Goal: Task Accomplishment & Management: Use online tool/utility

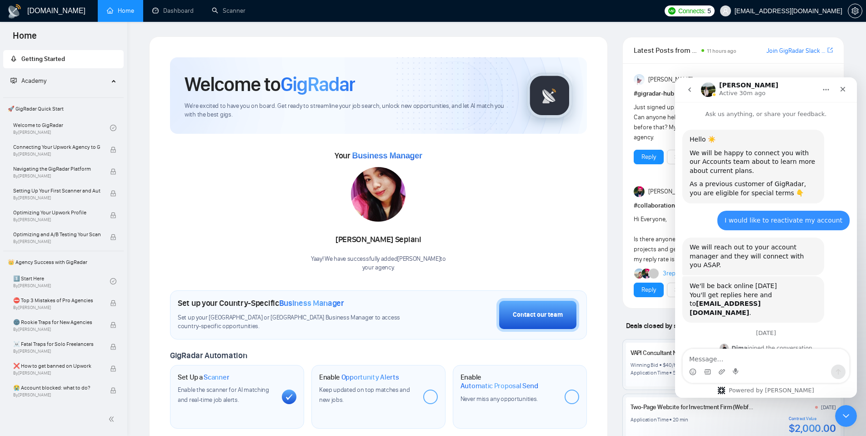
scroll to position [1411, 0]
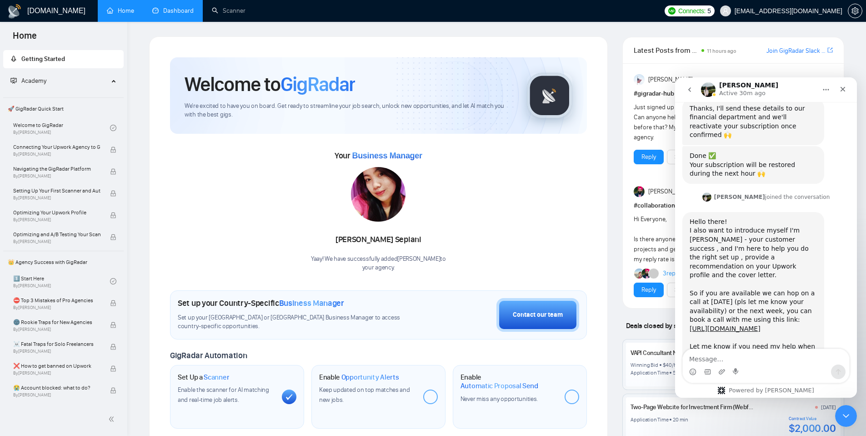
click at [176, 7] on link "Dashboard" at bounding box center [172, 11] width 41 height 8
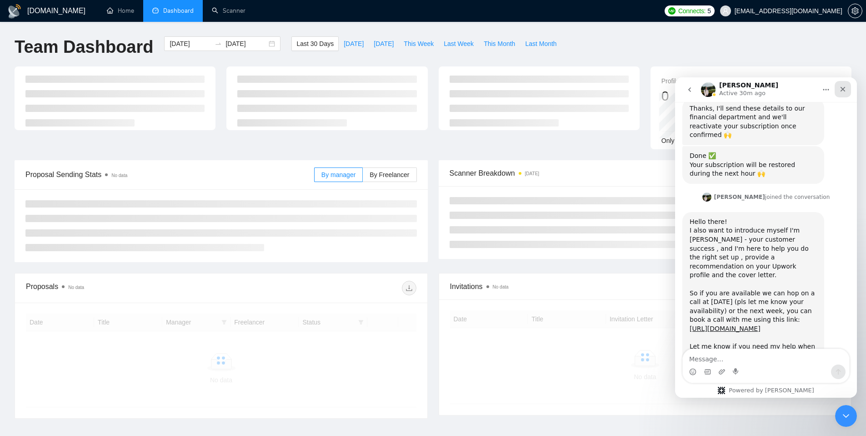
click at [849, 88] on div "Close" at bounding box center [843, 89] width 16 height 16
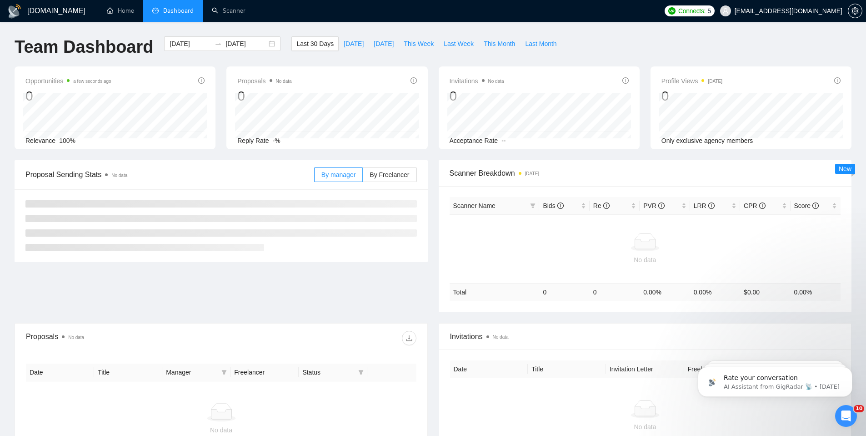
scroll to position [1411, 0]
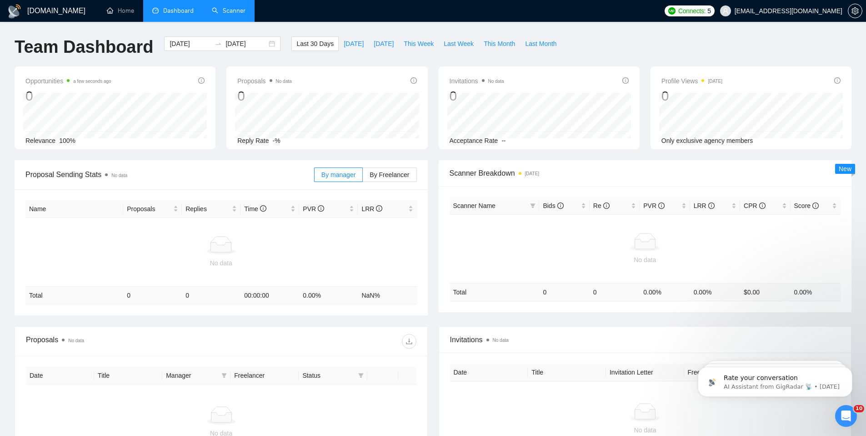
click at [240, 15] on link "Scanner" at bounding box center [229, 11] width 34 height 8
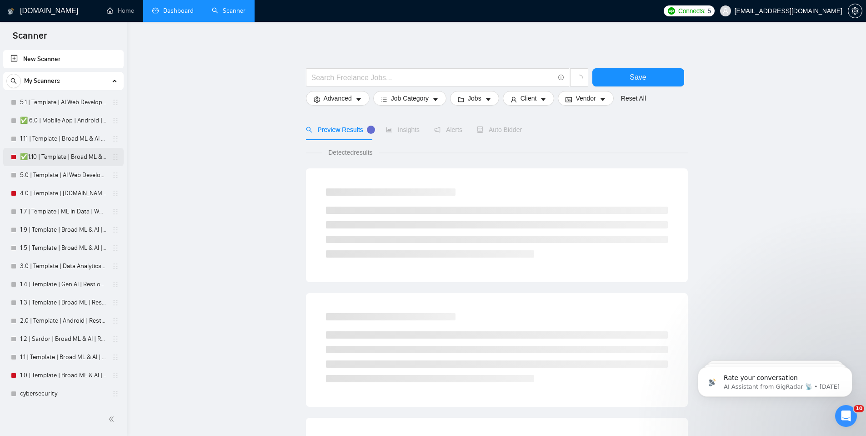
click at [60, 159] on link "✅1.10 | Template | Broad ML & AI | Worldwide" at bounding box center [63, 157] width 86 height 18
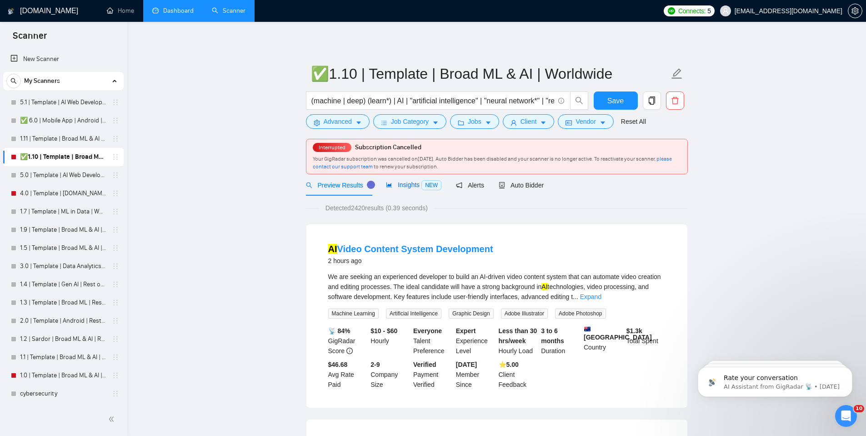
click at [398, 186] on span "Insights NEW" at bounding box center [413, 184] width 55 height 7
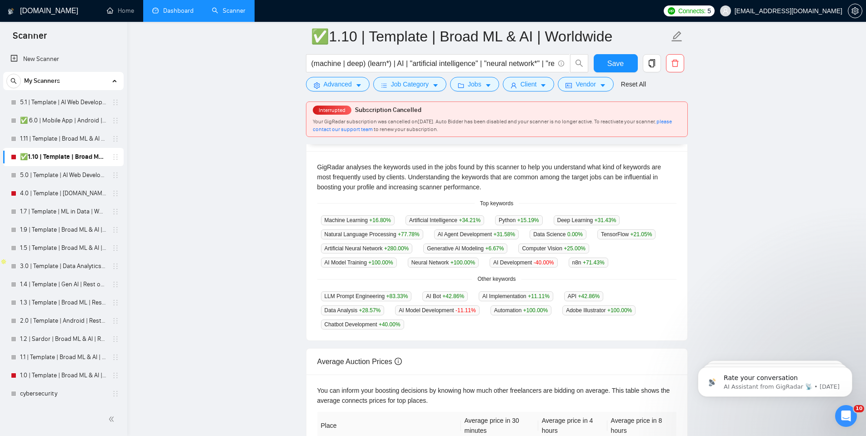
scroll to position [189, 0]
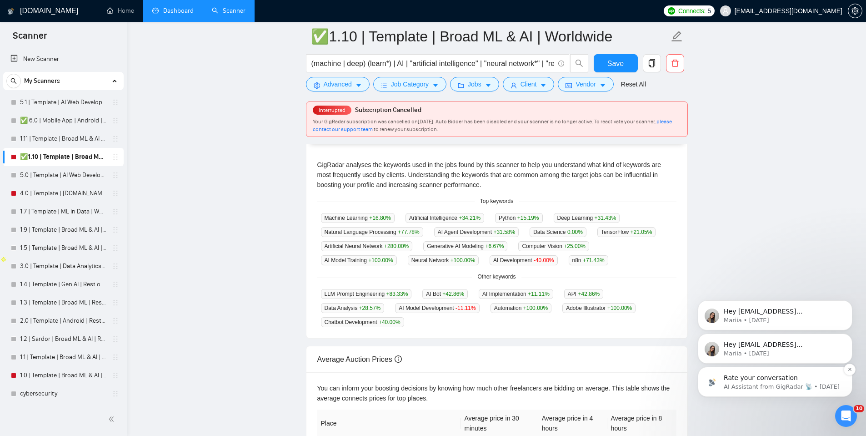
click at [802, 375] on p "Rate your conversation" at bounding box center [782, 377] width 117 height 9
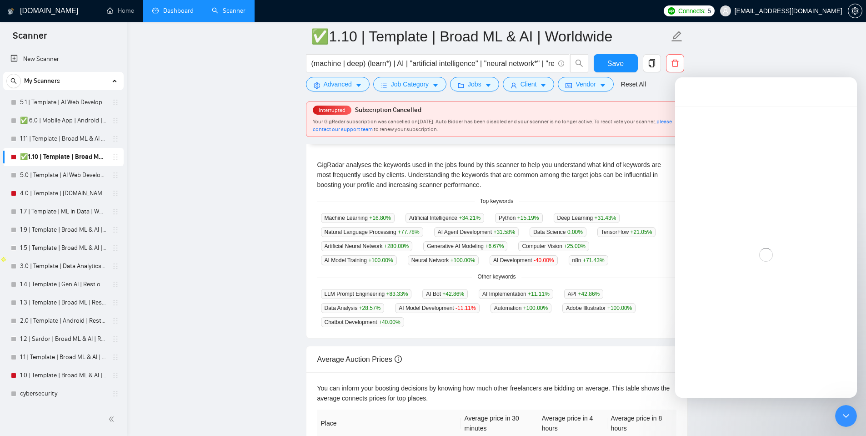
scroll to position [17, 0]
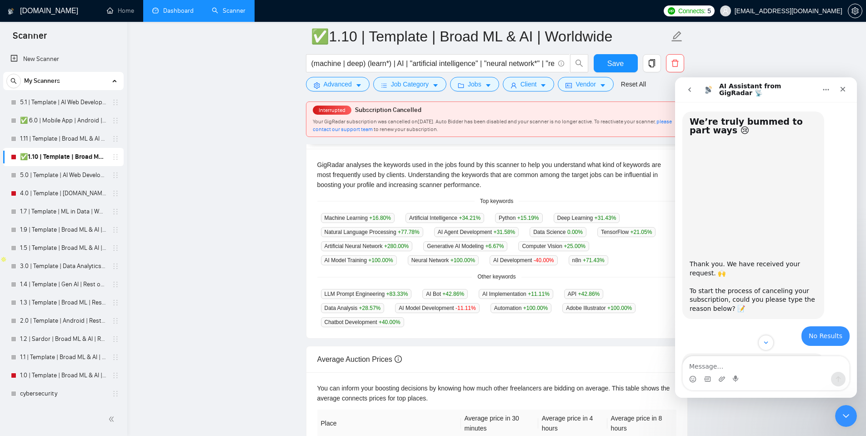
click at [688, 88] on icon "go back" at bounding box center [689, 89] width 7 height 7
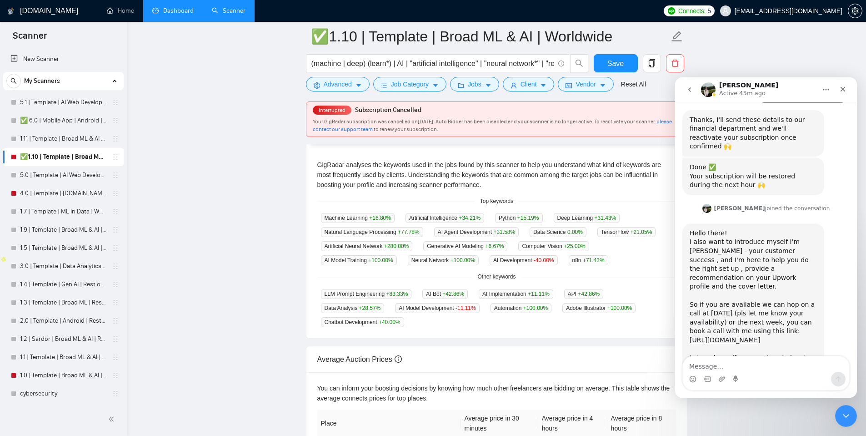
scroll to position [1404, 0]
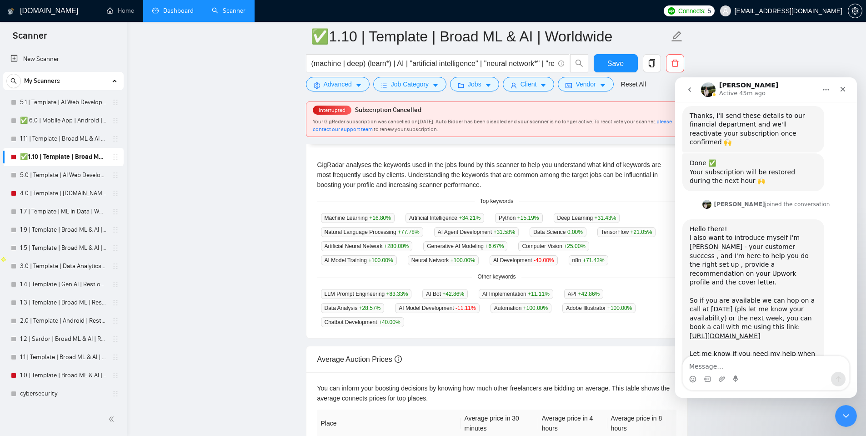
click at [690, 91] on icon "go back" at bounding box center [689, 89] width 3 height 5
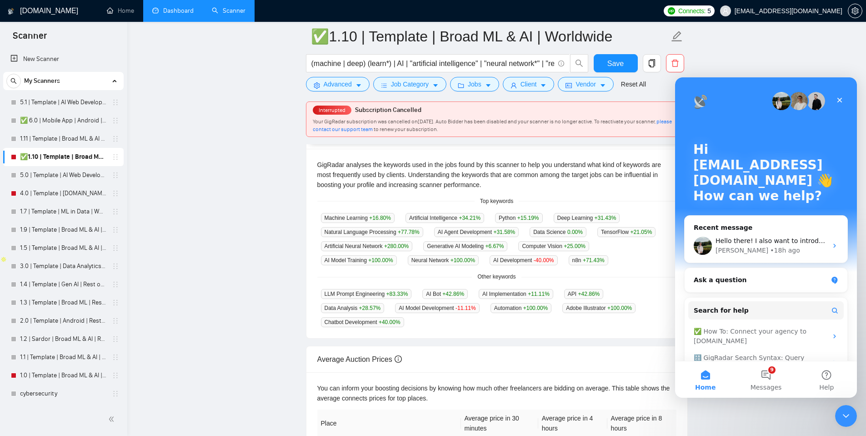
scroll to position [0, 0]
click at [723, 100] on div "Intercom messenger" at bounding box center [766, 101] width 146 height 18
click at [845, 100] on div "Close" at bounding box center [840, 100] width 16 height 16
